Goal: Task Accomplishment & Management: Manage account settings

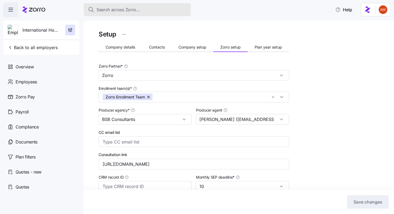
click at [115, 8] on span "Search across Zorro..." at bounding box center [117, 9] width 43 height 7
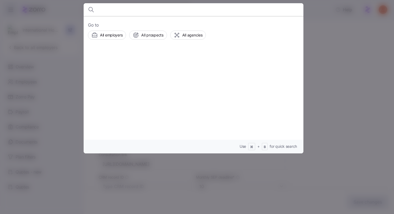
scroll to position [137, 0]
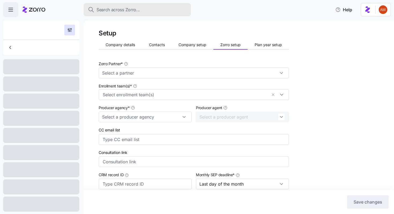
type input "[URL][DOMAIN_NAME]"
type input "30"
type input "50%"
type input "Zorro"
type input "BSB Consultants"
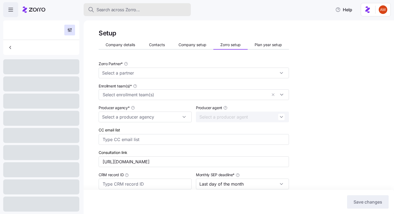
type input "10"
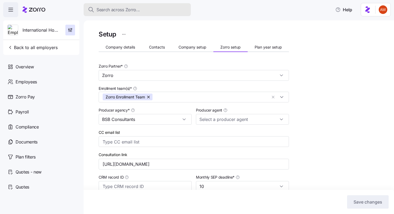
click at [121, 10] on span "Search across Zorro..." at bounding box center [117, 9] width 43 height 7
type input "[PERSON_NAME] ([EMAIL_ADDRESS][DOMAIN_NAME])"
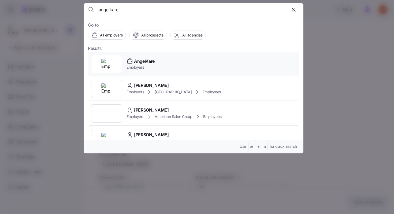
type input "angelkare"
click at [139, 61] on span "AngelKare" at bounding box center [144, 61] width 21 height 7
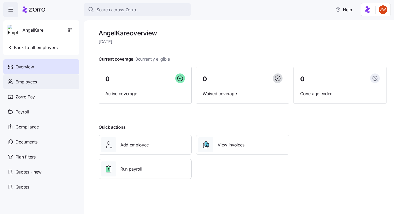
click at [42, 83] on div "Employees" at bounding box center [41, 81] width 76 height 15
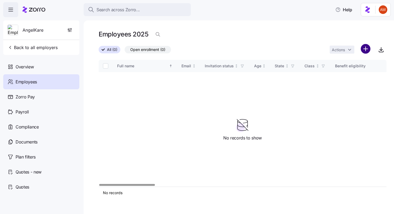
click at [362, 47] on html "Search across Zorro... Help AngelKare Back to all employers Overview Employees …" at bounding box center [197, 105] width 394 height 210
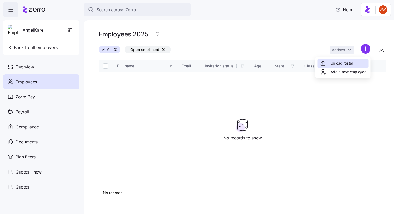
click at [353, 61] on span "Upload roster" at bounding box center [341, 63] width 23 height 5
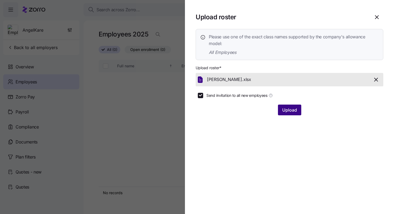
click at [286, 109] on span "Upload" at bounding box center [289, 110] width 15 height 6
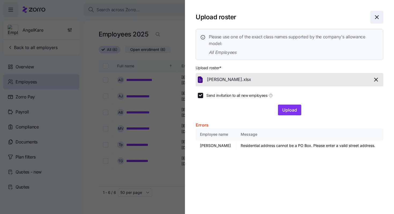
click at [377, 18] on icon "button" at bounding box center [376, 17] width 6 height 6
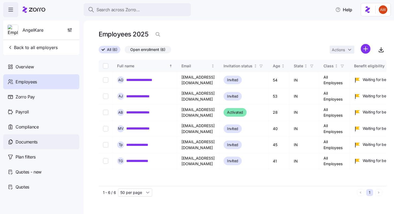
click at [36, 143] on span "Documents" at bounding box center [27, 141] width 22 height 7
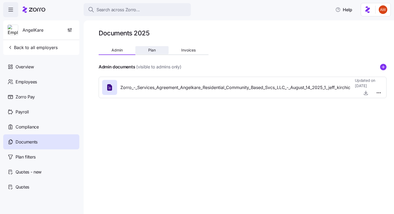
click at [151, 50] on span "Plan" at bounding box center [151, 50] width 7 height 4
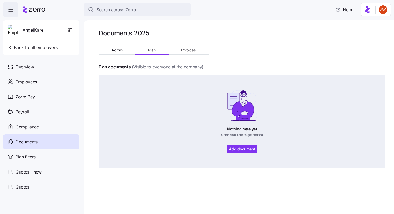
click at [238, 147] on div "Nothing here yet Upload an item to get started Add document" at bounding box center [242, 121] width 257 height 64
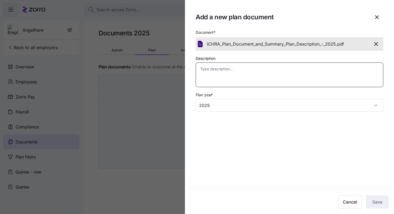
click at [302, 70] on textarea "Description" at bounding box center [288, 74] width 187 height 25
type textarea "x"
type textarea "I"
type textarea "x"
type textarea "IC"
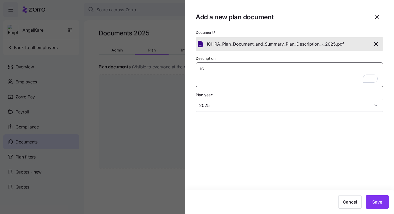
type textarea "x"
type textarea "ICH"
type textarea "x"
type textarea "ICHR"
type textarea "x"
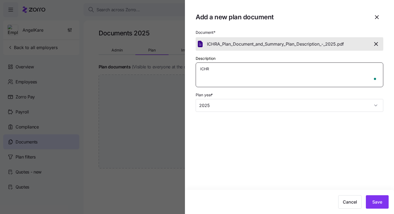
type textarea "ICHRA"
type textarea "x"
type textarea "ICHRA"
type textarea "x"
type textarea "ICHRA P"
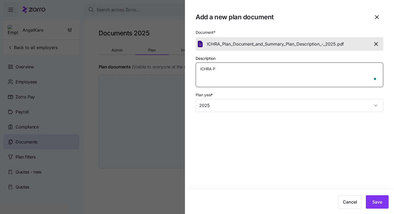
type textarea "x"
type textarea "ICHRA PL"
type textarea "x"
type textarea "ICHRA P"
type textarea "x"
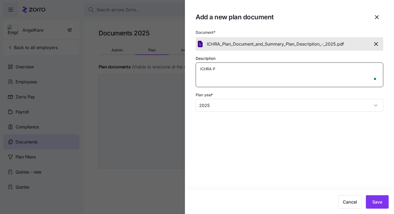
type textarea "ICHRA Pl"
type textarea "x"
type textarea "ICHRA Pla"
type textarea "x"
type textarea "ICHRA Plan"
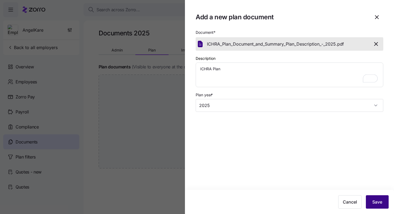
click at [374, 201] on span "Save" at bounding box center [377, 201] width 10 height 6
type textarea "x"
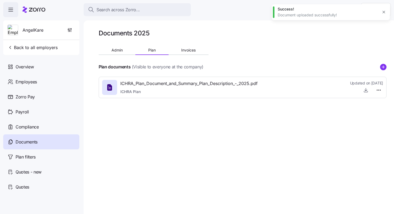
type textarea "x"
click at [70, 28] on icon "button" at bounding box center [69, 29] width 5 height 5
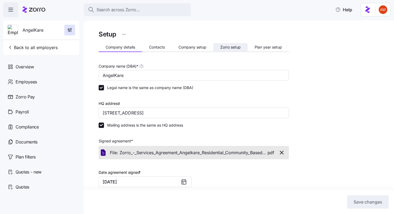
click at [235, 46] on span "Zorro setup" at bounding box center [230, 47] width 20 height 4
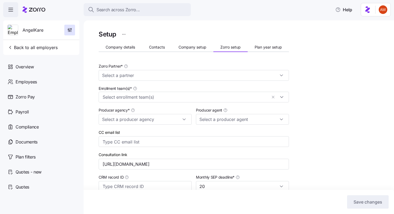
click at [262, 49] on span "Plan year setup" at bounding box center [267, 47] width 27 height 4
type input "[PERSON_NAME] ([PERSON_NAME][EMAIL_ADDRESS][DOMAIN_NAME])"
type input "Zorro"
type input "Black Ink Benefits"
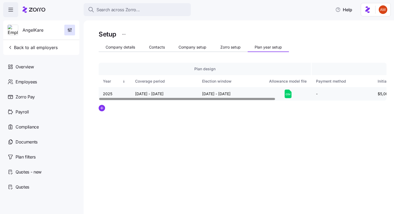
click at [287, 93] on icon at bounding box center [287, 93] width 7 height 9
click at [286, 95] on icon at bounding box center [286, 94] width 2 height 2
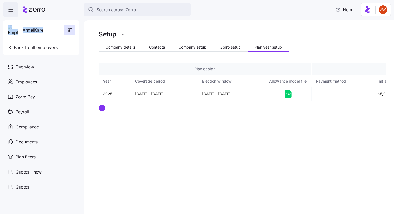
drag, startPoint x: 45, startPoint y: 30, endPoint x: 19, endPoint y: 30, distance: 26.5
click at [19, 30] on div "AngelKare" at bounding box center [41, 29] width 72 height 19
copy div "AngelKare"
click at [70, 33] on span "button" at bounding box center [70, 30] width 10 height 10
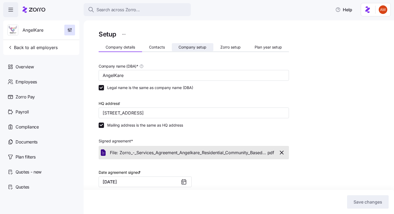
click at [202, 46] on span "Company setup" at bounding box center [192, 47] width 28 height 4
click at [233, 49] on span "Zorro setup" at bounding box center [230, 47] width 20 height 4
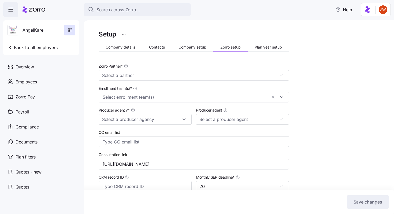
type input "Zorro"
type input "Black Ink Benefits"
type input "[PERSON_NAME] ([PERSON_NAME][EMAIL_ADDRESS][DOMAIN_NAME])"
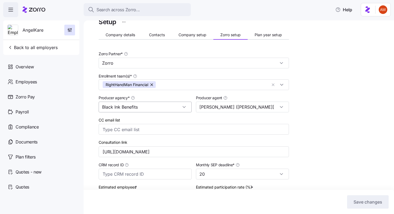
scroll to position [355, 0]
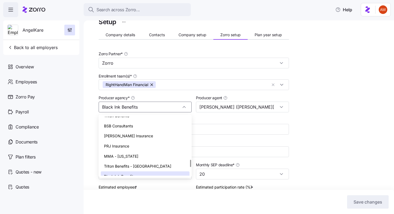
drag, startPoint x: 140, startPoint y: 106, endPoint x: 92, endPoint y: 106, distance: 47.9
click at [92, 106] on div "Setup Company details Contacts Company setup Zorro setup Plan year setup Zorro …" at bounding box center [239, 116] width 310 height 193
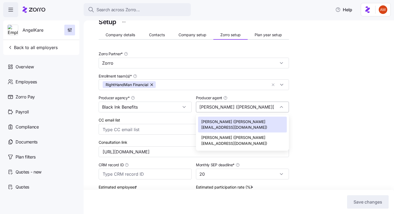
drag, startPoint x: 233, startPoint y: 107, endPoint x: 271, endPoint y: 107, distance: 38.0
click at [271, 107] on input "[PERSON_NAME] ([PERSON_NAME][EMAIL_ADDRESS][DOMAIN_NAME])" at bounding box center [242, 106] width 93 height 11
click at [125, 35] on span "Company details" at bounding box center [120, 35] width 29 height 4
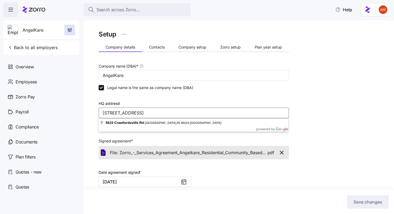
drag, startPoint x: 220, startPoint y: 114, endPoint x: 97, endPoint y: 112, distance: 123.7
click at [97, 112] on div "Setup Company details Contacts Company setup Zorro setup Plan year setup Compan…" at bounding box center [239, 116] width 310 height 193
click at [34, 144] on span "Documents" at bounding box center [27, 141] width 22 height 7
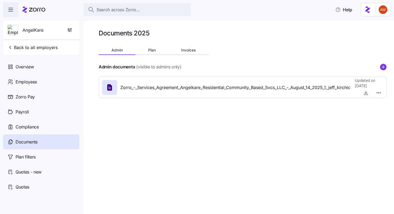
click at [379, 70] on div "Admin documents (visible to admins only)" at bounding box center [243, 66] width 288 height 7
click at [383, 66] on circle "add icon" at bounding box center [383, 67] width 6 height 6
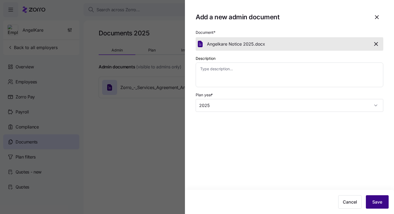
click at [375, 200] on span "Save" at bounding box center [377, 201] width 10 height 6
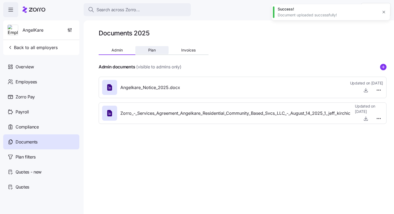
click at [149, 48] on span "Plan" at bounding box center [151, 50] width 7 height 4
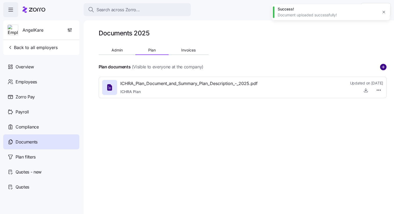
click at [382, 68] on circle "add icon" at bounding box center [383, 67] width 6 height 6
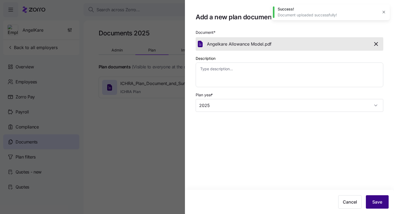
click at [384, 198] on button "Save" at bounding box center [377, 201] width 23 height 13
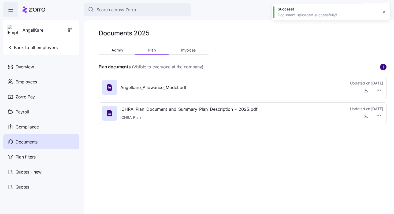
click at [382, 69] on circle "add icon" at bounding box center [383, 67] width 6 height 6
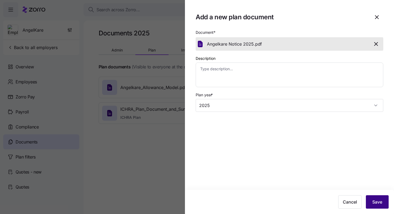
click at [382, 204] on span "Save" at bounding box center [377, 201] width 10 height 6
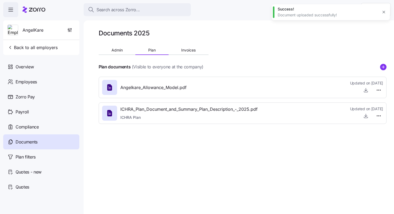
type textarea "x"
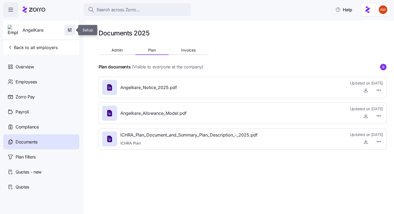
click at [72, 32] on icon "button" at bounding box center [69, 29] width 5 height 5
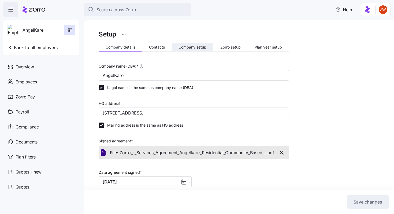
click at [190, 47] on span "Company setup" at bounding box center [192, 47] width 28 height 4
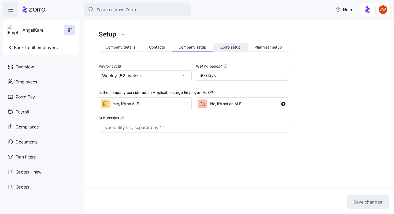
click at [228, 45] on span "Zorro setup" at bounding box center [230, 47] width 20 height 4
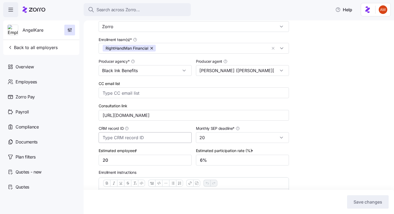
scroll to position [48, 0]
click at [49, 49] on span "Back to all employers" at bounding box center [32, 47] width 50 height 6
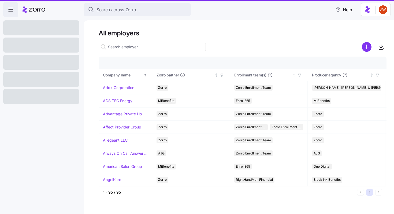
click at [134, 8] on span "Search across Zorro..." at bounding box center [117, 9] width 43 height 7
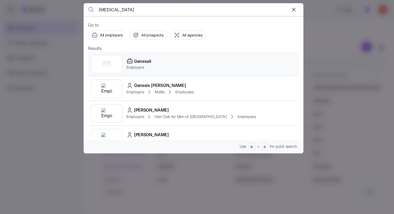
type input "[MEDICAL_DATA]"
click at [153, 64] on div "Genesail Employers" at bounding box center [193, 64] width 211 height 25
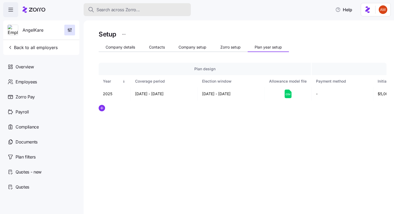
click at [122, 13] on button "Search across Zorro..." at bounding box center [137, 9] width 107 height 13
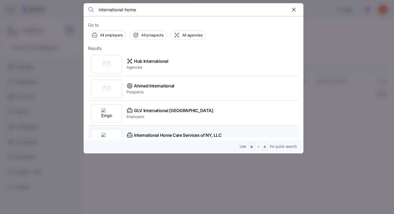
type input "international home"
click at [156, 129] on div "International Home Care Services of NY, LLC Employers" at bounding box center [193, 138] width 211 height 25
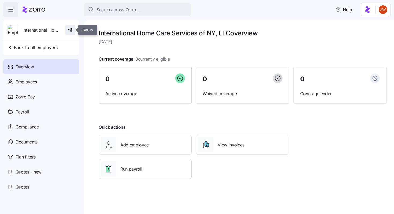
click at [71, 27] on span "button" at bounding box center [70, 30] width 9 height 10
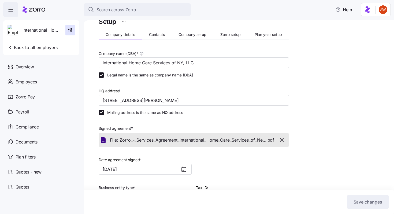
scroll to position [129, 0]
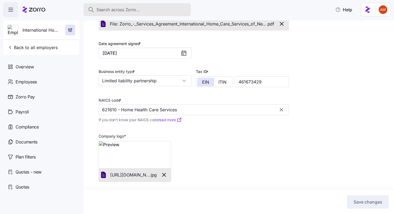
click at [123, 9] on span "Search across Zorro..." at bounding box center [117, 9] width 43 height 7
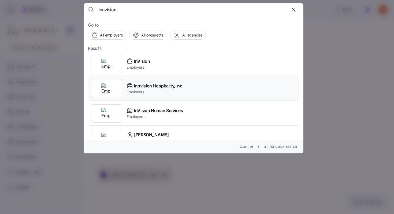
type input "innvision"
click at [139, 85] on span "Innvision Hospitality, Inc" at bounding box center [158, 85] width 48 height 7
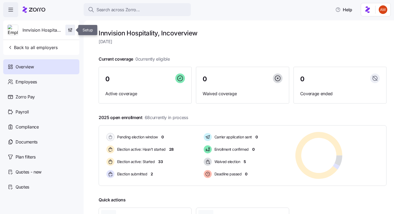
click at [69, 28] on icon "button" at bounding box center [69, 28] width 0 height 1
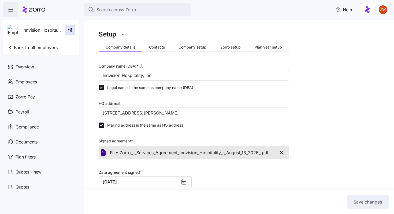
scroll to position [105, 0]
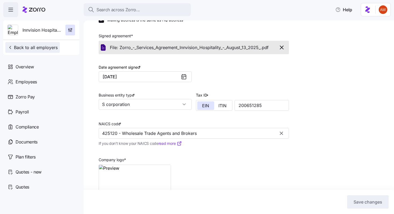
click at [53, 46] on span "Back to all employers" at bounding box center [32, 47] width 50 height 6
